Goal: Task Accomplishment & Management: Manage account settings

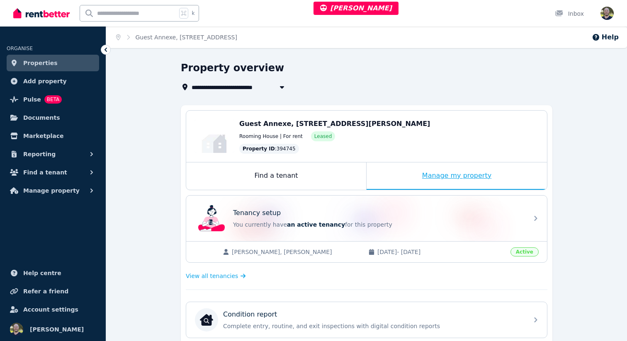
drag, startPoint x: 419, startPoint y: 172, endPoint x: 424, endPoint y: 182, distance: 10.6
click at [419, 172] on div "Manage my property" at bounding box center [456, 175] width 180 height 27
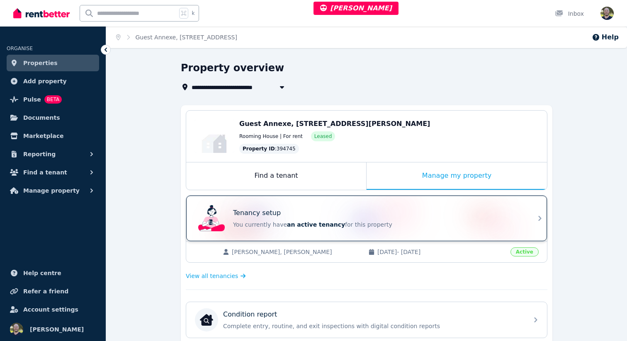
click at [521, 217] on div "Tenancy setup" at bounding box center [378, 213] width 290 height 10
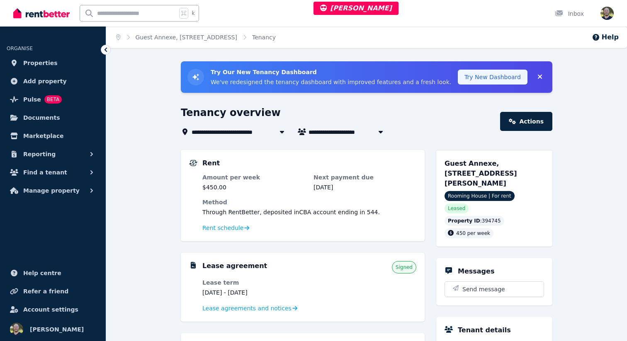
click at [500, 80] on button "Try New Dashboard" at bounding box center [493, 77] width 70 height 15
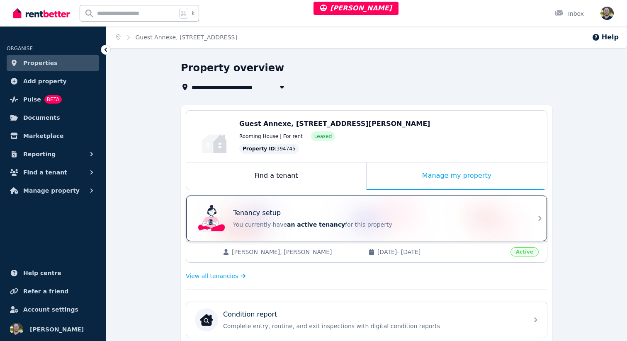
click at [509, 220] on div "Tenancy setup You currently have an active tenancy for this property" at bounding box center [378, 218] width 290 height 21
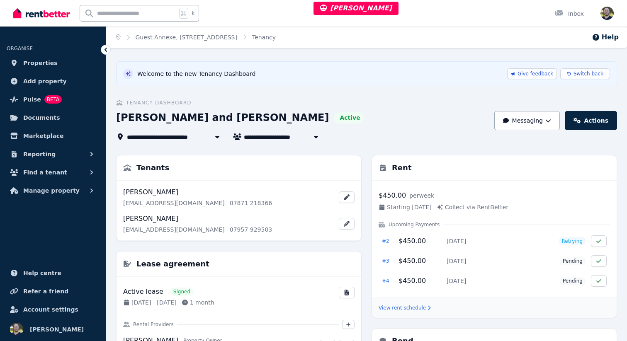
click at [285, 136] on span "Rose and Nicholas Dove" at bounding box center [307, 137] width 126 height 10
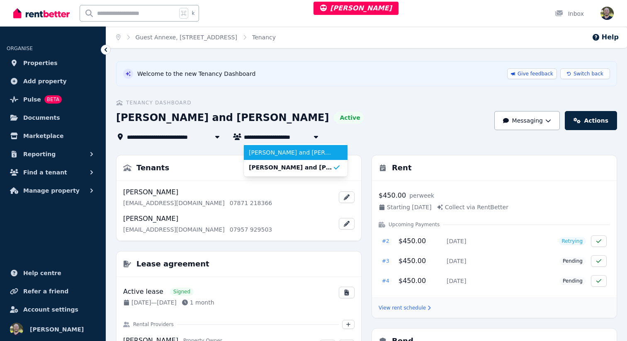
click at [278, 148] on li "[PERSON_NAME] and [PERSON_NAME]" at bounding box center [296, 152] width 104 height 15
type input "**********"
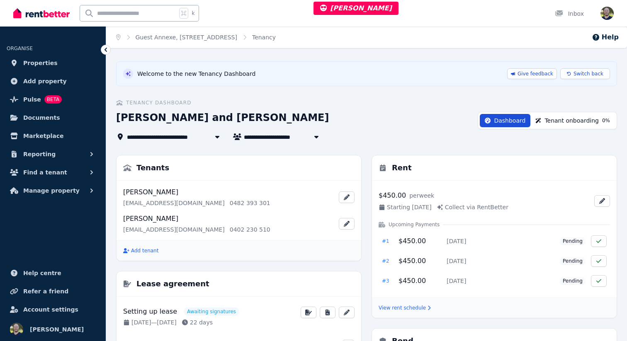
click at [579, 119] on span "Tenant onboarding" at bounding box center [571, 120] width 54 height 8
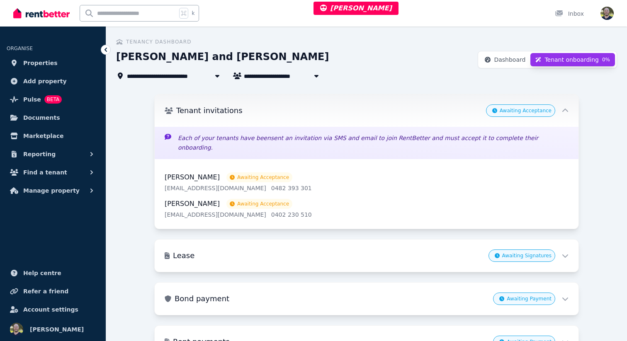
scroll to position [97, 0]
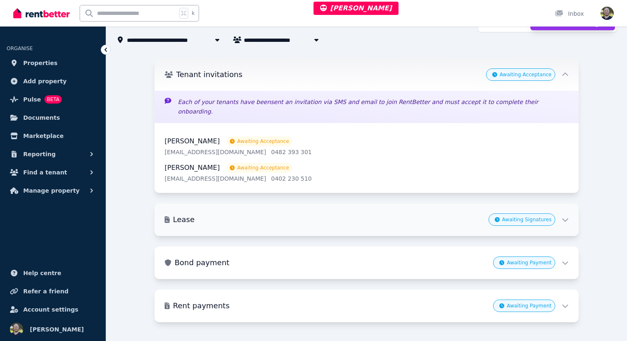
click at [569, 213] on div "Lease Awaiting Signatures" at bounding box center [367, 219] width 424 height 32
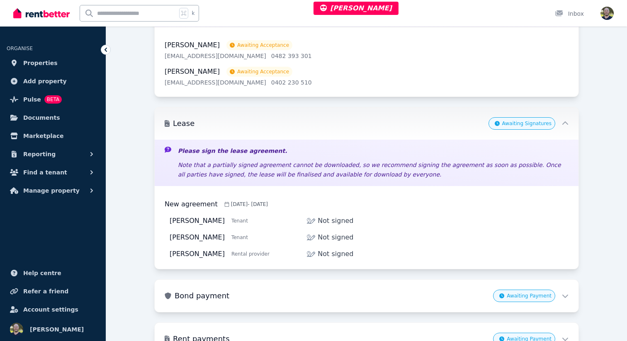
scroll to position [0, 0]
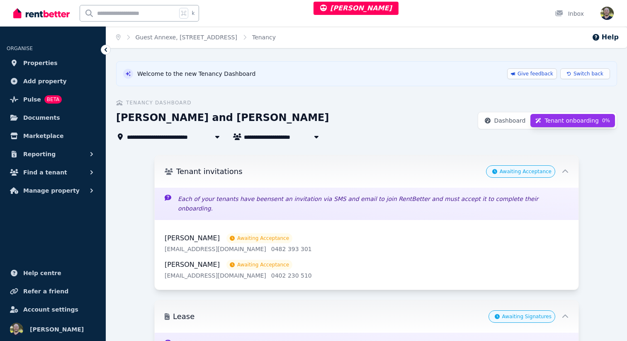
click at [107, 48] on icon at bounding box center [105, 50] width 2 height 4
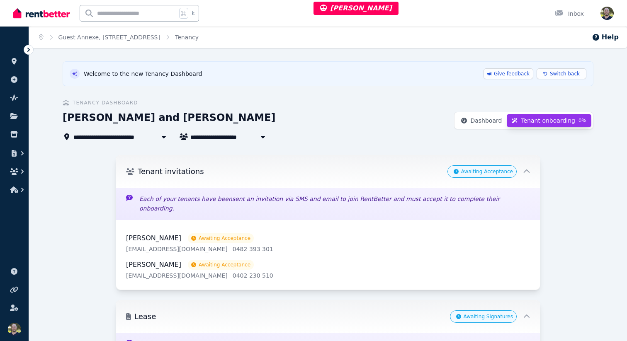
click at [504, 168] on span "Awaiting Acceptance" at bounding box center [481, 171] width 69 height 12
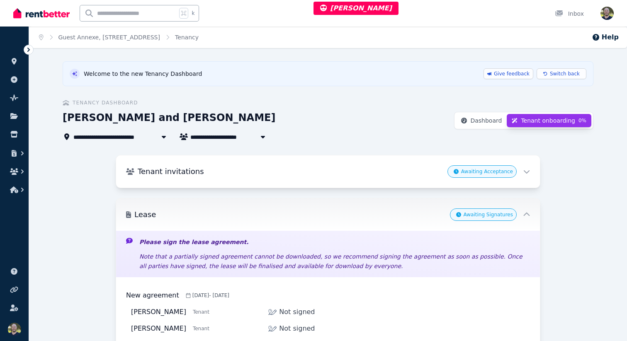
click at [517, 208] on div "Awaiting Signatures" at bounding box center [490, 214] width 80 height 12
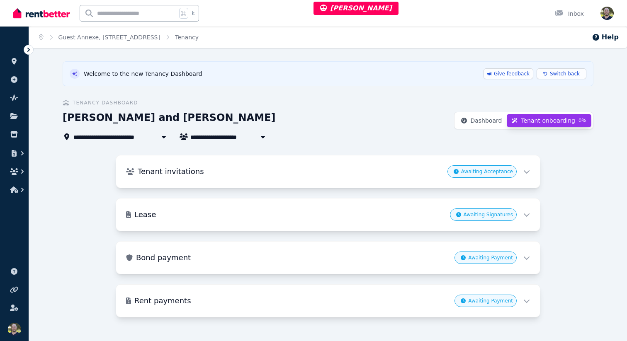
scroll to position [5, 0]
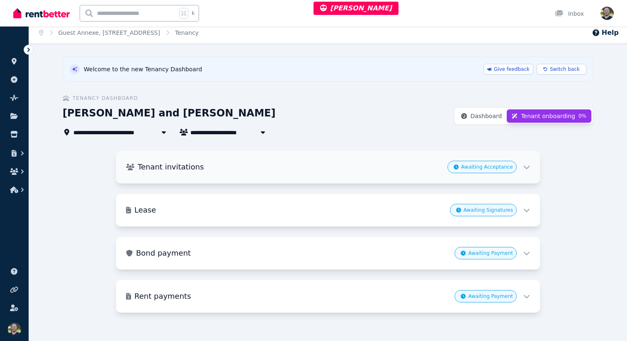
click at [521, 174] on div "Tenant invitations Awaiting Acceptance" at bounding box center [328, 167] width 424 height 32
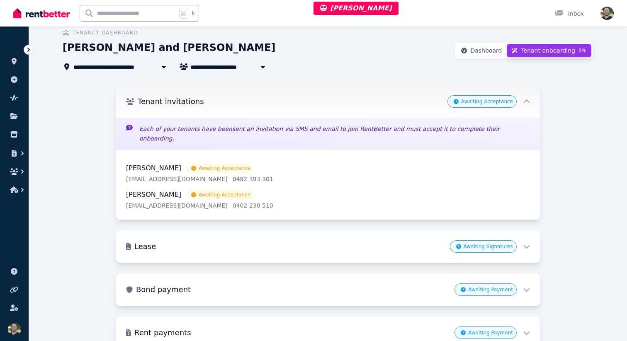
scroll to position [72, 0]
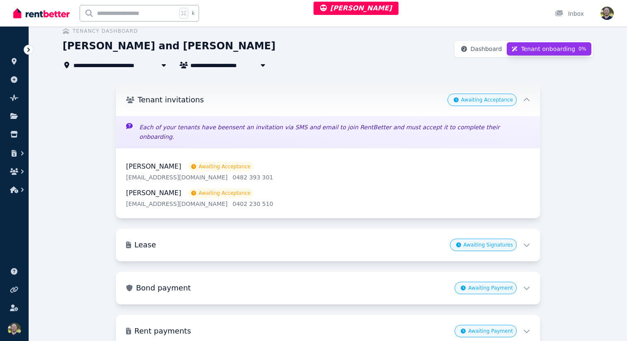
click at [337, 188] on div "Ryan Garvey Awaiting Acceptance garvey_ryan@outlook.com 0402 230 510" at bounding box center [328, 198] width 404 height 20
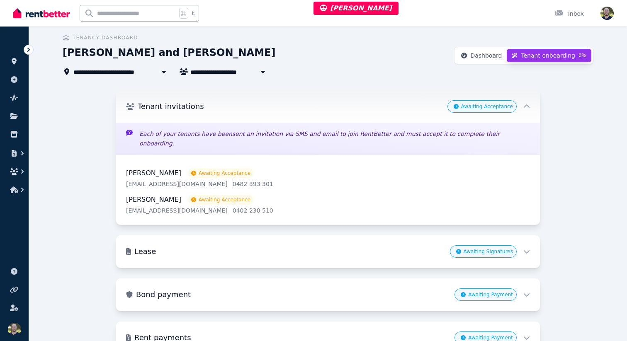
scroll to position [64, 0]
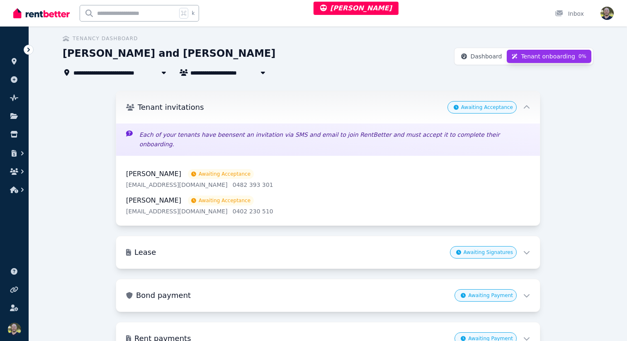
click at [160, 136] on p "Each of your tenants have been sent an invitation via SMS and email to join Ren…" at bounding box center [334, 139] width 390 height 19
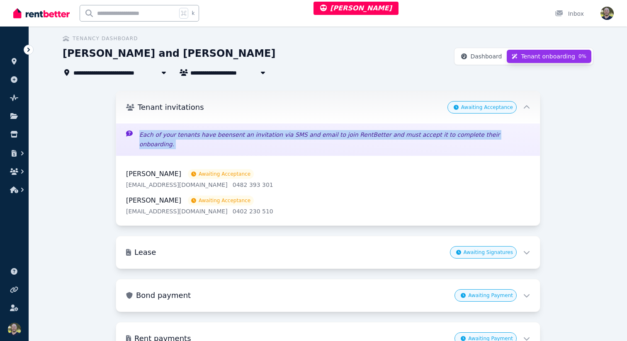
click at [160, 136] on p "Each of your tenants have been sent an invitation via SMS and email to join Ren…" at bounding box center [334, 139] width 390 height 19
click at [171, 136] on p "Each of your tenants have been sent an invitation via SMS and email to join Ren…" at bounding box center [334, 139] width 390 height 19
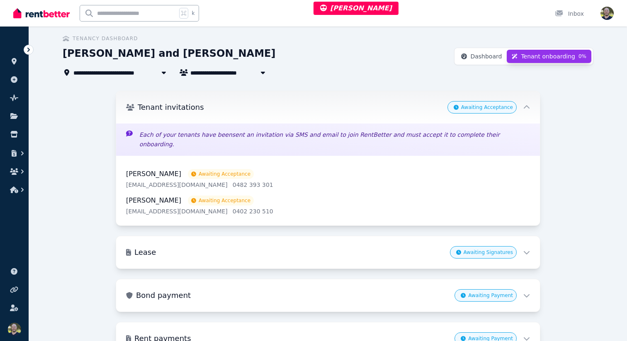
click at [159, 136] on p "Each of your tenants have been sent an invitation via SMS and email to join Ren…" at bounding box center [334, 139] width 390 height 19
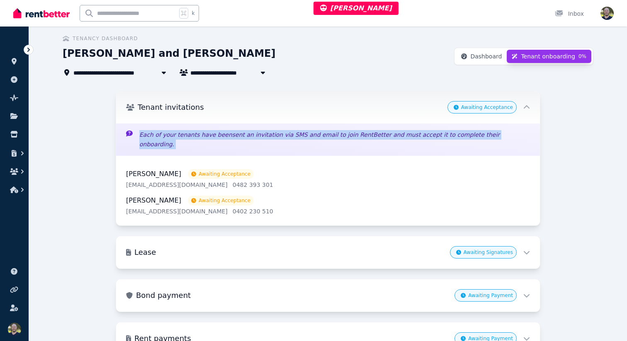
click at [159, 136] on p "Each of your tenants have been sent an invitation via SMS and email to join Ren…" at bounding box center [334, 139] width 390 height 19
click at [153, 137] on p "Each of your tenants have been sent an invitation via SMS and email to join Ren…" at bounding box center [334, 139] width 390 height 19
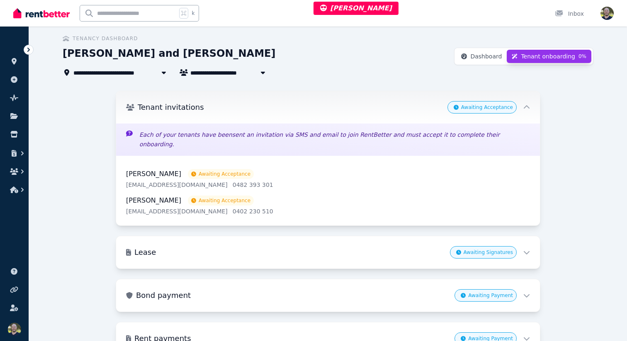
click at [215, 135] on p "Each of your tenants have been sent an invitation via SMS and email to join Ren…" at bounding box center [334, 139] width 390 height 19
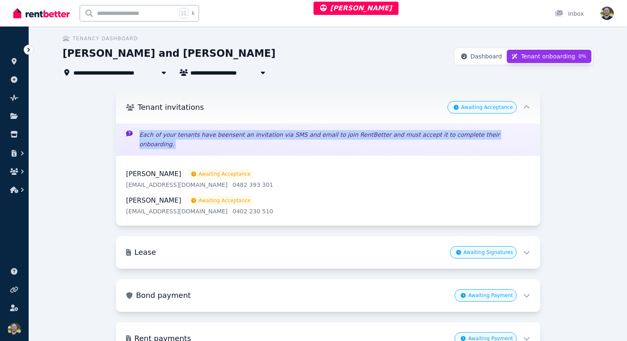
click at [215, 135] on p "Each of your tenants have been sent an invitation via SMS and email to join Ren…" at bounding box center [334, 139] width 390 height 19
click at [192, 134] on p "Each of your tenants have been sent an invitation via SMS and email to join Ren…" at bounding box center [334, 139] width 390 height 19
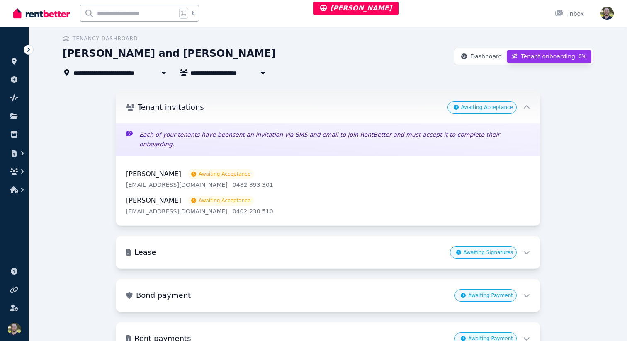
click at [433, 134] on p "Each of your tenants have been sent an invitation via SMS and email to join Ren…" at bounding box center [334, 139] width 390 height 19
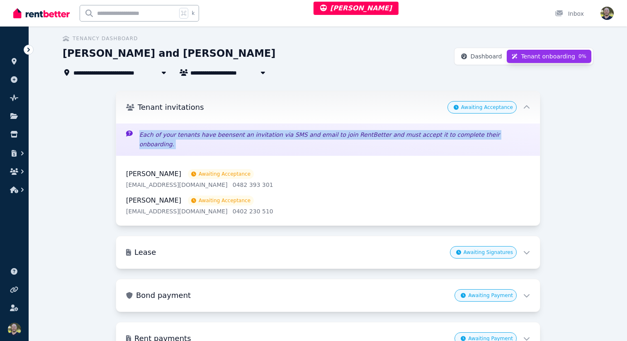
drag, startPoint x: 433, startPoint y: 134, endPoint x: 399, endPoint y: 135, distance: 33.6
click at [433, 134] on p "Each of your tenants have been sent an invitation via SMS and email to join Ren…" at bounding box center [334, 139] width 390 height 19
drag, startPoint x: 394, startPoint y: 134, endPoint x: 401, endPoint y: 133, distance: 7.1
click at [395, 134] on p "Each of your tenants have been sent an invitation via SMS and email to join Ren…" at bounding box center [334, 139] width 390 height 19
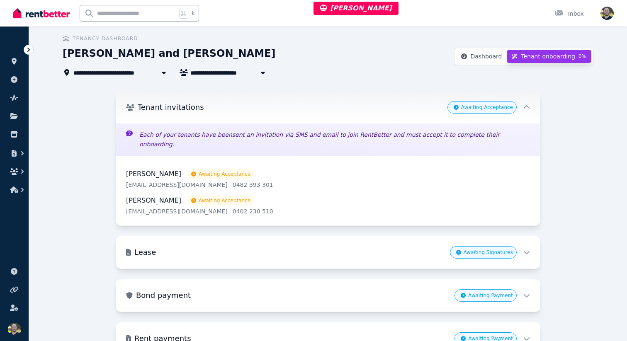
click at [214, 134] on p "Each of your tenants have been sent an invitation via SMS and email to join Ren…" at bounding box center [334, 139] width 390 height 19
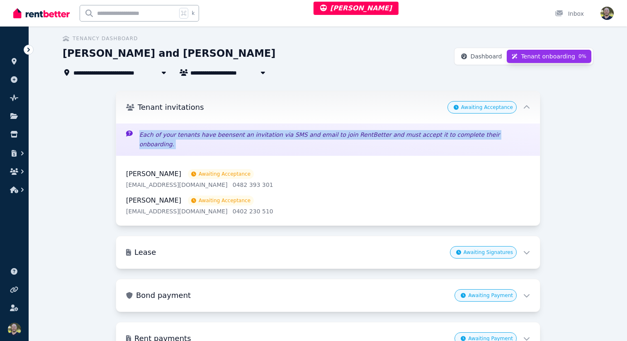
click at [214, 134] on p "Each of your tenants have been sent an invitation via SMS and email to join Ren…" at bounding box center [334, 139] width 390 height 19
click at [221, 133] on p "Each of your tenants have been sent an invitation via SMS and email to join Ren…" at bounding box center [334, 139] width 390 height 19
click at [148, 144] on div "Each of your tenants have been sent an invitation via SMS and email to join Ren…" at bounding box center [328, 139] width 424 height 32
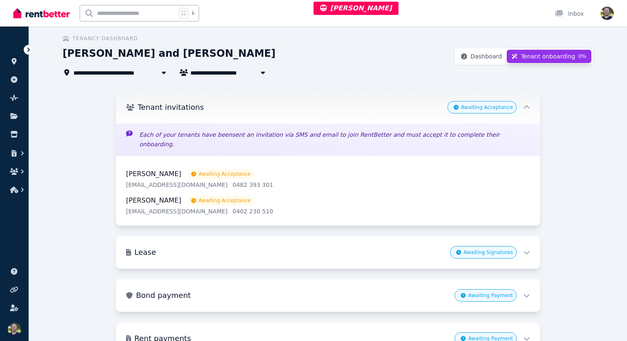
drag, startPoint x: 425, startPoint y: 134, endPoint x: 403, endPoint y: 140, distance: 23.2
click at [425, 134] on p "Each of your tenants have been sent an invitation via SMS and email to join Ren…" at bounding box center [334, 139] width 390 height 19
click at [419, 84] on div "**********" at bounding box center [328, 182] width 530 height 371
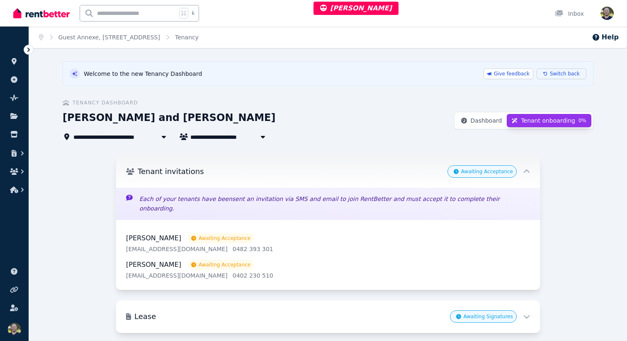
click at [558, 74] on span "Switch back" at bounding box center [565, 73] width 30 height 7
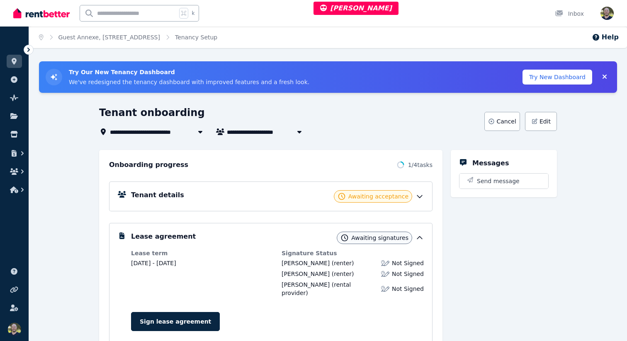
drag, startPoint x: 420, startPoint y: 196, endPoint x: 458, endPoint y: 208, distance: 39.6
click at [421, 196] on icon at bounding box center [419, 196] width 8 height 8
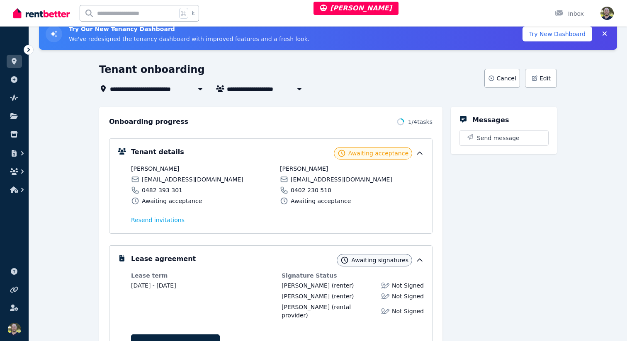
scroll to position [41, 0]
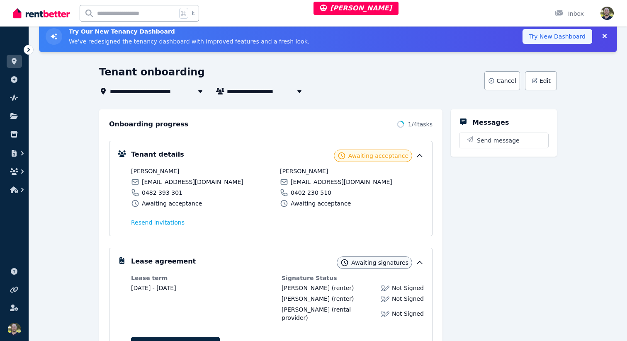
click at [562, 37] on button "Try New Dashboard" at bounding box center [557, 36] width 70 height 15
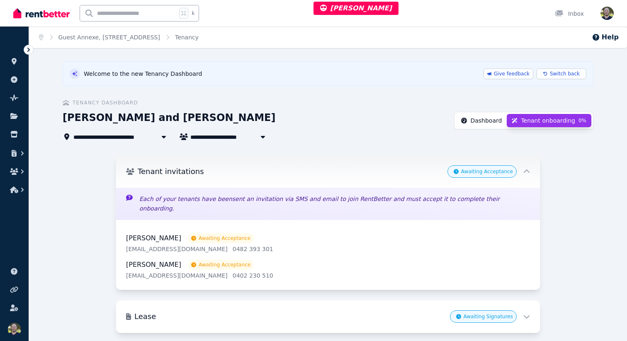
click at [492, 126] on button "Dashboard" at bounding box center [481, 120] width 51 height 13
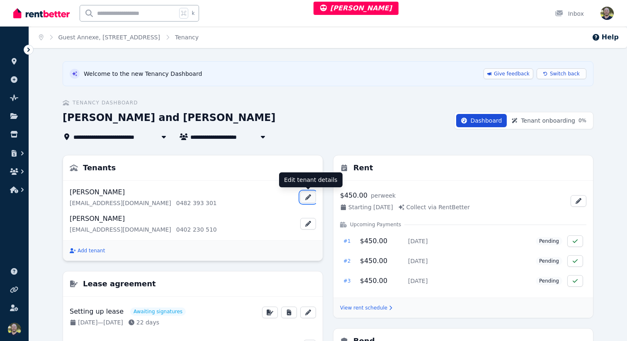
click at [310, 200] on icon "button" at bounding box center [308, 197] width 7 height 6
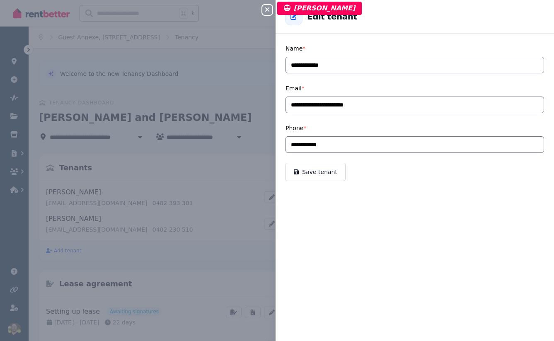
click at [404, 244] on div "**********" at bounding box center [415, 170] width 278 height 341
click at [386, 225] on div "**********" at bounding box center [415, 170] width 278 height 341
click at [335, 267] on div "**********" at bounding box center [415, 170] width 278 height 341
click at [265, 10] on icon "button" at bounding box center [267, 9] width 10 height 7
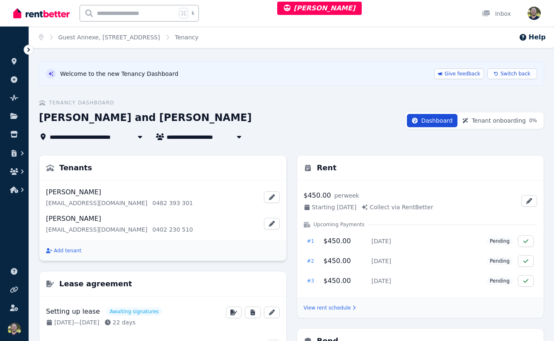
click at [232, 197] on div "Sophie Garvey sophiegarvey24@icloud.com 0482 393 301" at bounding box center [163, 197] width 234 height 20
click at [272, 197] on icon "button" at bounding box center [272, 197] width 6 height 6
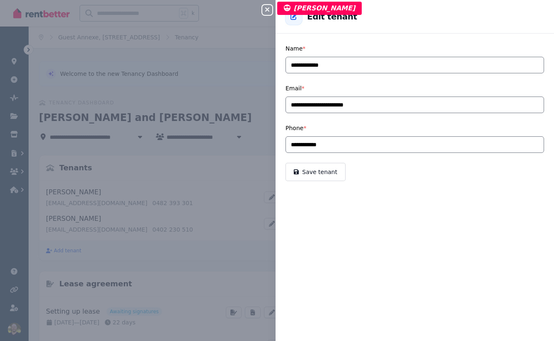
click at [266, 10] on icon "button" at bounding box center [267, 9] width 4 height 4
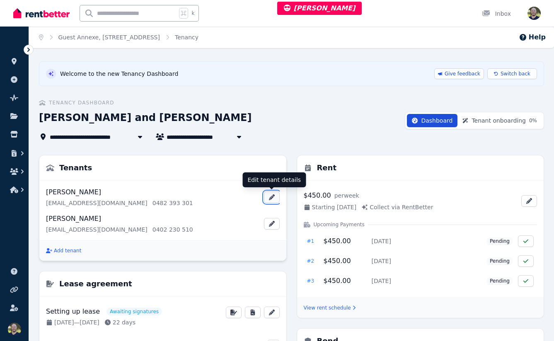
click at [274, 201] on button "button" at bounding box center [272, 197] width 16 height 12
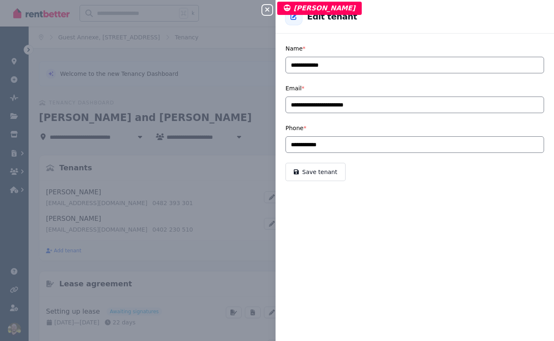
click at [385, 193] on div "**********" at bounding box center [415, 170] width 278 height 341
click at [436, 213] on div "**********" at bounding box center [415, 170] width 278 height 341
click at [227, 246] on div "**********" at bounding box center [277, 170] width 554 height 341
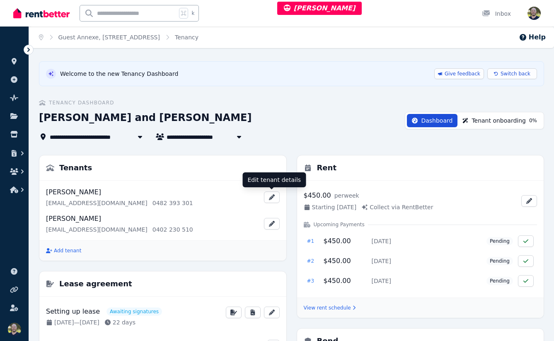
click at [483, 124] on span "Tenant onboarding" at bounding box center [499, 120] width 54 height 8
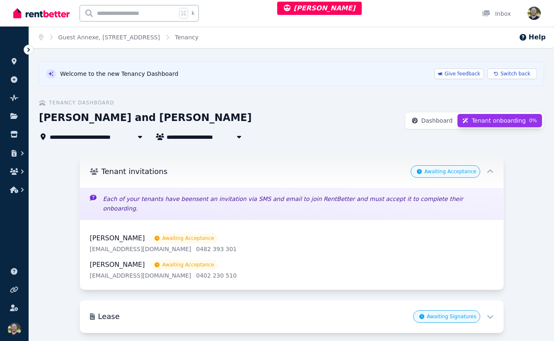
click at [288, 198] on p "Each of your tenants have been sent an invitation via SMS and email to join Ren…" at bounding box center [298, 203] width 390 height 19
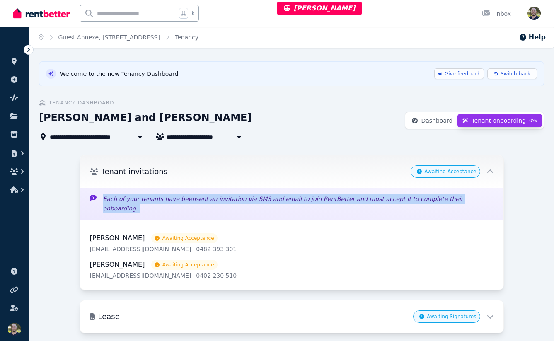
drag, startPoint x: 288, startPoint y: 198, endPoint x: 326, endPoint y: 196, distance: 37.8
click at [289, 198] on p "Each of your tenants have been sent an invitation via SMS and email to join Ren…" at bounding box center [298, 203] width 390 height 19
click at [279, 203] on p "Each of your tenants have been sent an invitation via SMS and email to join Ren…" at bounding box center [298, 203] width 390 height 19
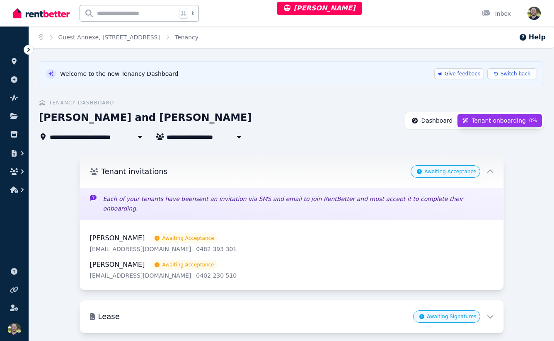
click at [448, 123] on span "Dashboard" at bounding box center [436, 120] width 31 height 8
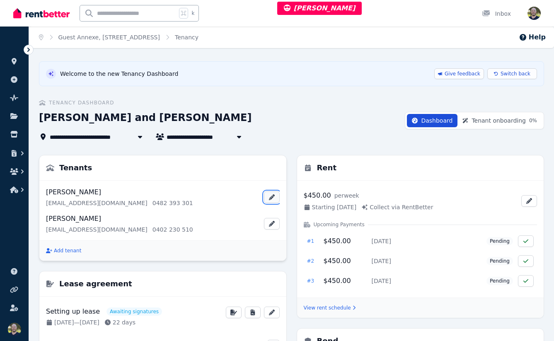
click at [274, 198] on icon "button" at bounding box center [272, 197] width 7 height 6
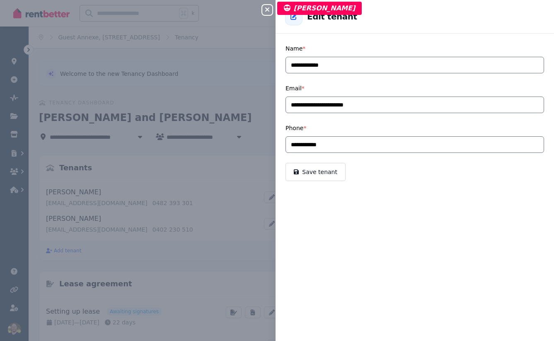
click at [416, 206] on div "**********" at bounding box center [415, 170] width 278 height 341
drag, startPoint x: 479, startPoint y: 226, endPoint x: 388, endPoint y: 165, distance: 109.3
click at [479, 226] on div "**********" at bounding box center [415, 170] width 278 height 341
click at [240, 96] on div "**********" at bounding box center [277, 170] width 554 height 341
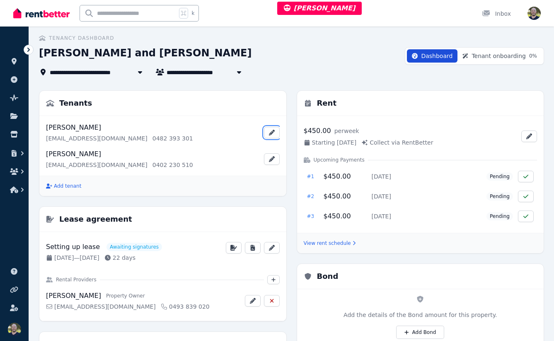
scroll to position [65, 0]
click at [256, 200] on div "**********" at bounding box center [163, 344] width 248 height 509
click at [479, 56] on span "Tenant onboarding" at bounding box center [499, 55] width 54 height 8
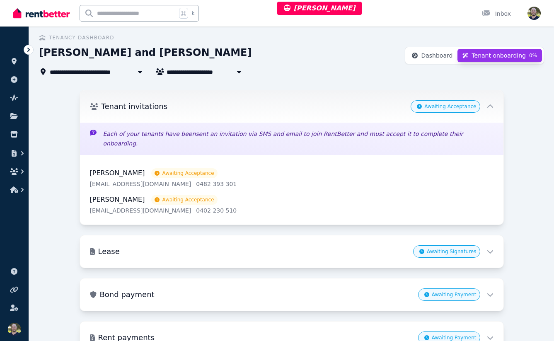
click at [276, 172] on div "Sophie Garvey Awaiting Acceptance sophiegarvey24@icloud.com 0482 393 301" at bounding box center [292, 178] width 404 height 20
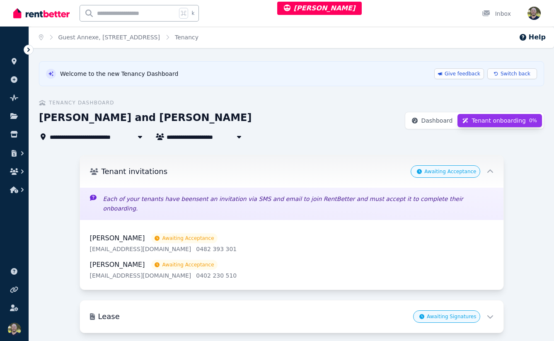
scroll to position [97, 0]
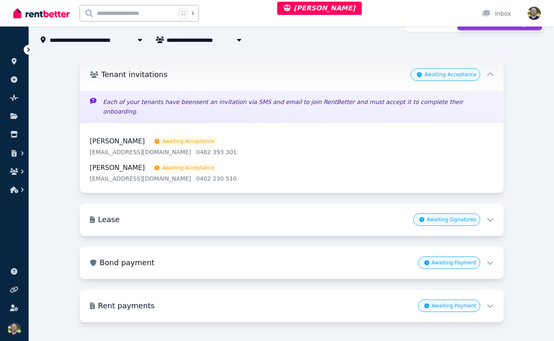
click at [485, 75] on div "Awaiting Acceptance" at bounding box center [452, 74] width 82 height 12
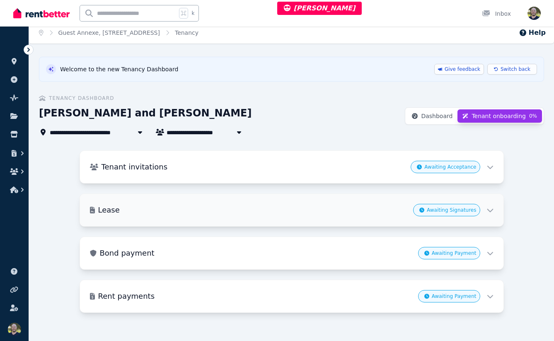
click at [478, 225] on div "Lease Awaiting Signatures" at bounding box center [292, 210] width 424 height 32
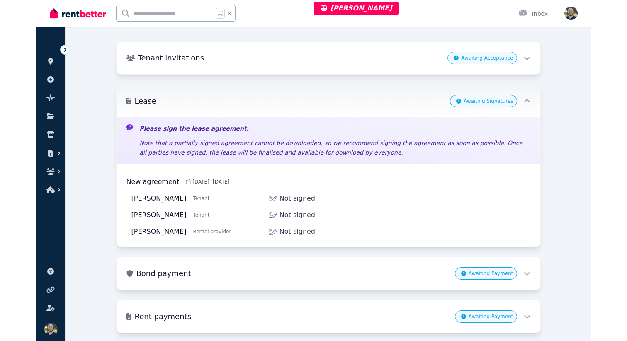
scroll to position [111, 0]
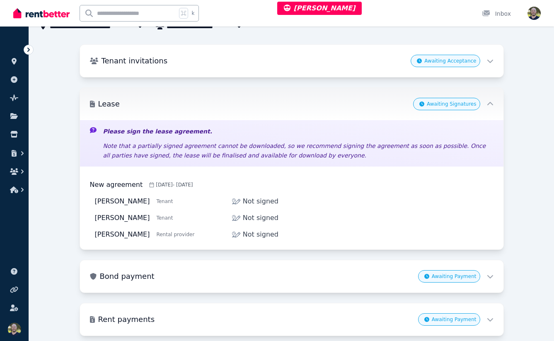
click at [265, 145] on p "Note that a partially signed agreement cannot be downloaded, so we recommend si…" at bounding box center [298, 150] width 390 height 19
click at [207, 159] on p "Note that a partially signed agreement cannot be downloaded, so we recommend si…" at bounding box center [298, 150] width 390 height 19
drag, startPoint x: 316, startPoint y: 230, endPoint x: 308, endPoint y: 230, distance: 7.9
click at [316, 230] on div "Not signed" at bounding box center [362, 235] width 261 height 10
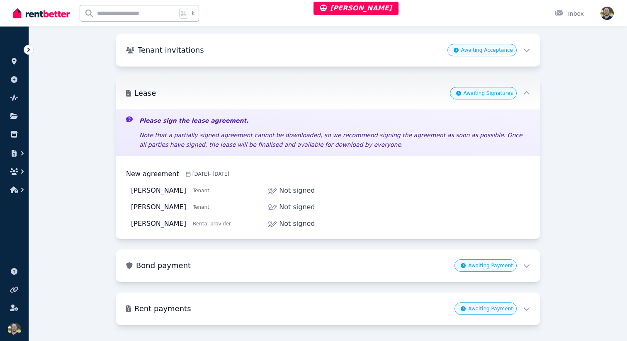
scroll to position [134, 0]
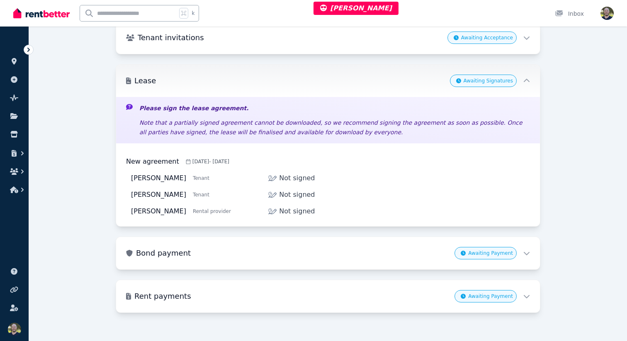
drag, startPoint x: 522, startPoint y: 87, endPoint x: 522, endPoint y: 94, distance: 7.0
click at [522, 87] on div "Lease Awaiting Signatures" at bounding box center [328, 81] width 424 height 32
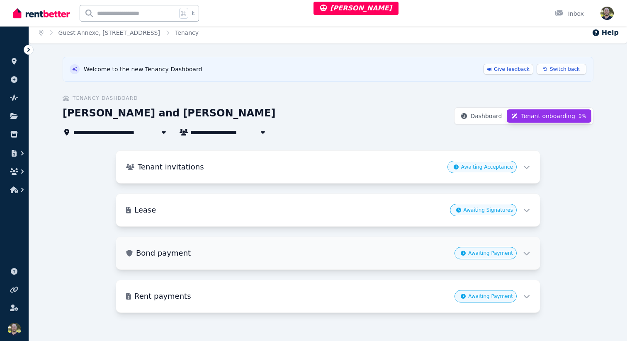
click at [502, 250] on span "Awaiting Payment" at bounding box center [490, 253] width 45 height 7
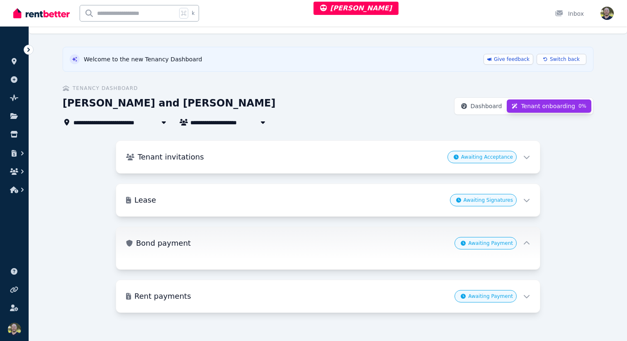
scroll to position [15, 0]
click at [518, 245] on div "Awaiting Payment" at bounding box center [491, 243] width 75 height 12
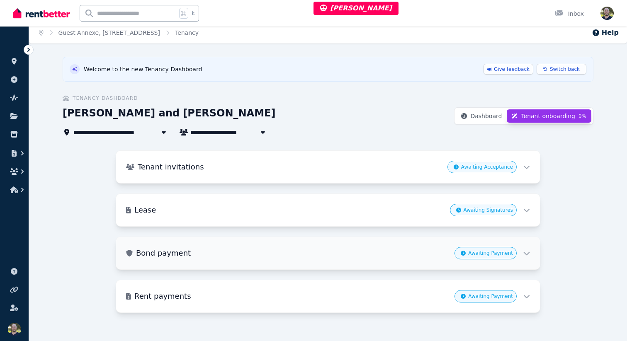
click at [530, 252] on div "Bond payment Awaiting Payment" at bounding box center [328, 253] width 424 height 32
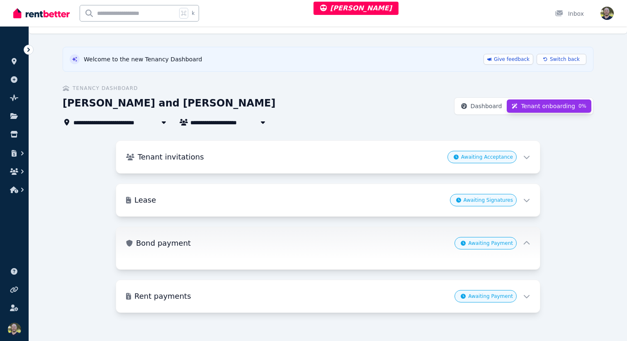
click at [526, 246] on icon at bounding box center [526, 243] width 7 height 7
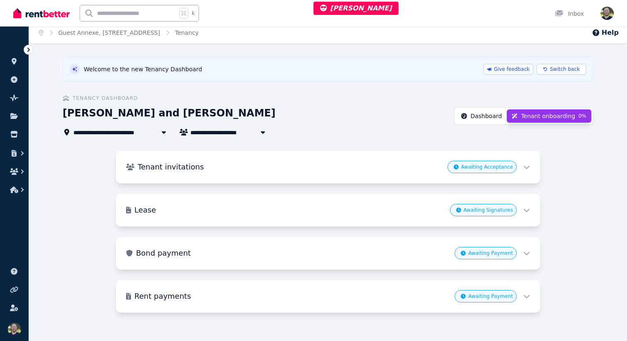
click at [484, 111] on button "Dashboard" at bounding box center [481, 115] width 51 height 13
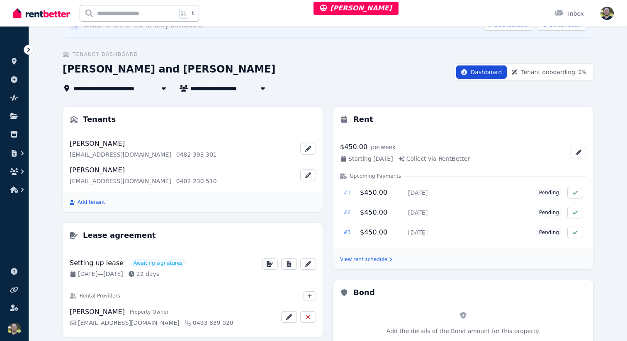
scroll to position [0, 0]
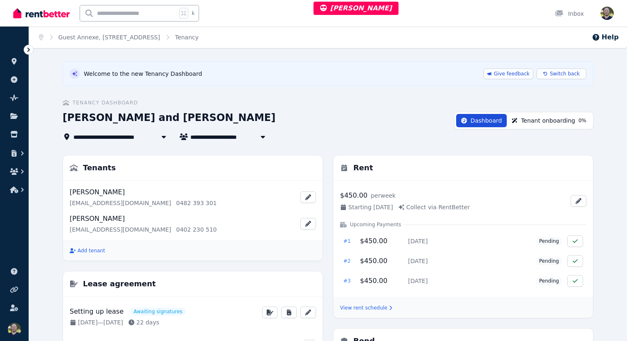
click at [533, 117] on span "Tenant onboarding" at bounding box center [547, 120] width 54 height 8
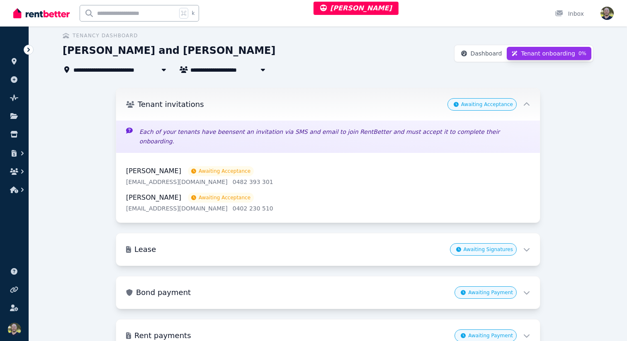
scroll to position [97, 0]
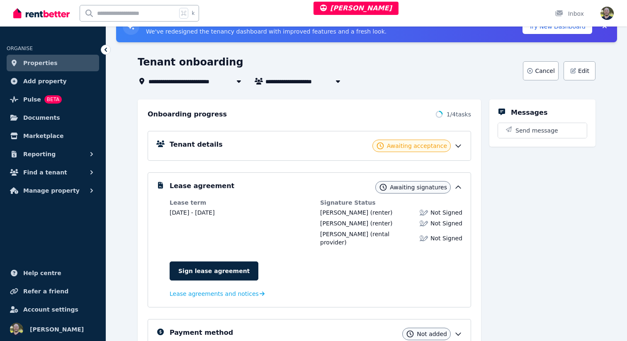
scroll to position [115, 0]
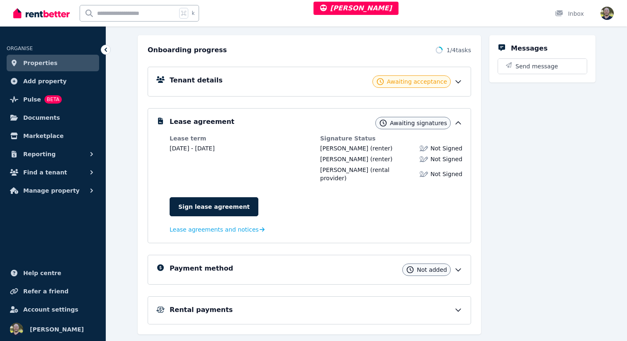
click at [514, 259] on div "Messages Send message" at bounding box center [542, 184] width 106 height 299
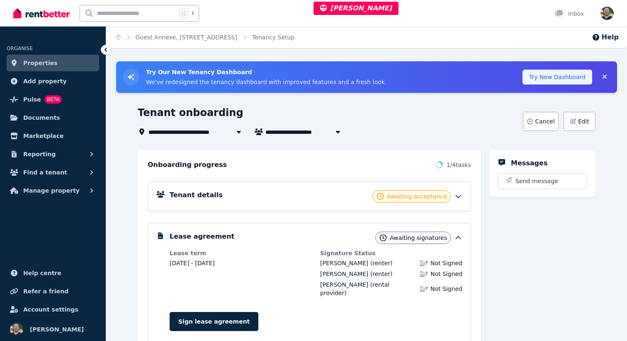
click at [572, 76] on button "Try New Dashboard" at bounding box center [557, 77] width 70 height 15
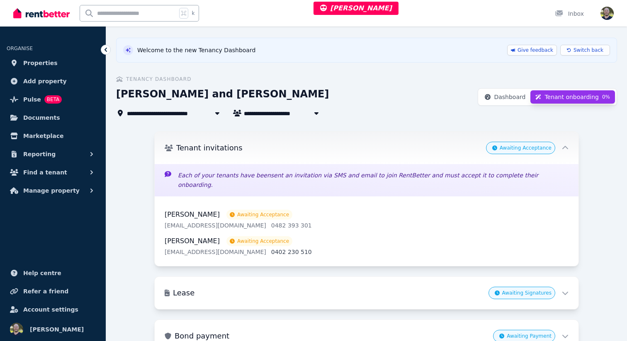
scroll to position [97, 0]
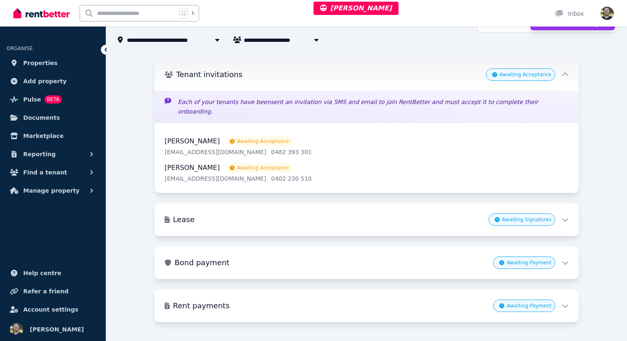
click at [373, 60] on div "Tenant invitations Awaiting Acceptance" at bounding box center [367, 74] width 424 height 32
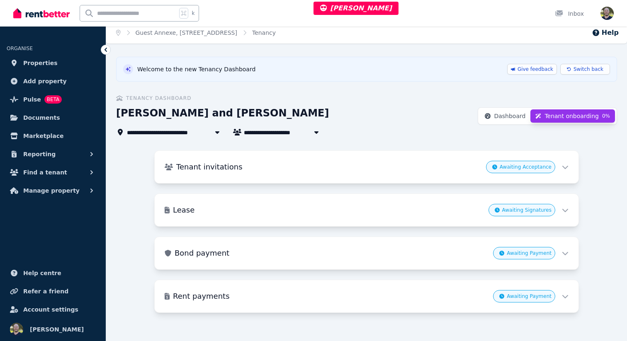
click at [387, 73] on div "Welcome to the new Tenancy Dashboard Give feedback Switch back" at bounding box center [366, 69] width 487 height 11
click at [387, 159] on div "Tenant invitations Awaiting Acceptance" at bounding box center [367, 167] width 424 height 32
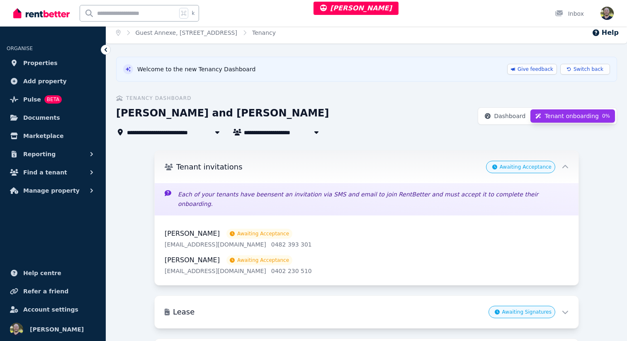
scroll to position [97, 0]
